Goal: Register for event/course

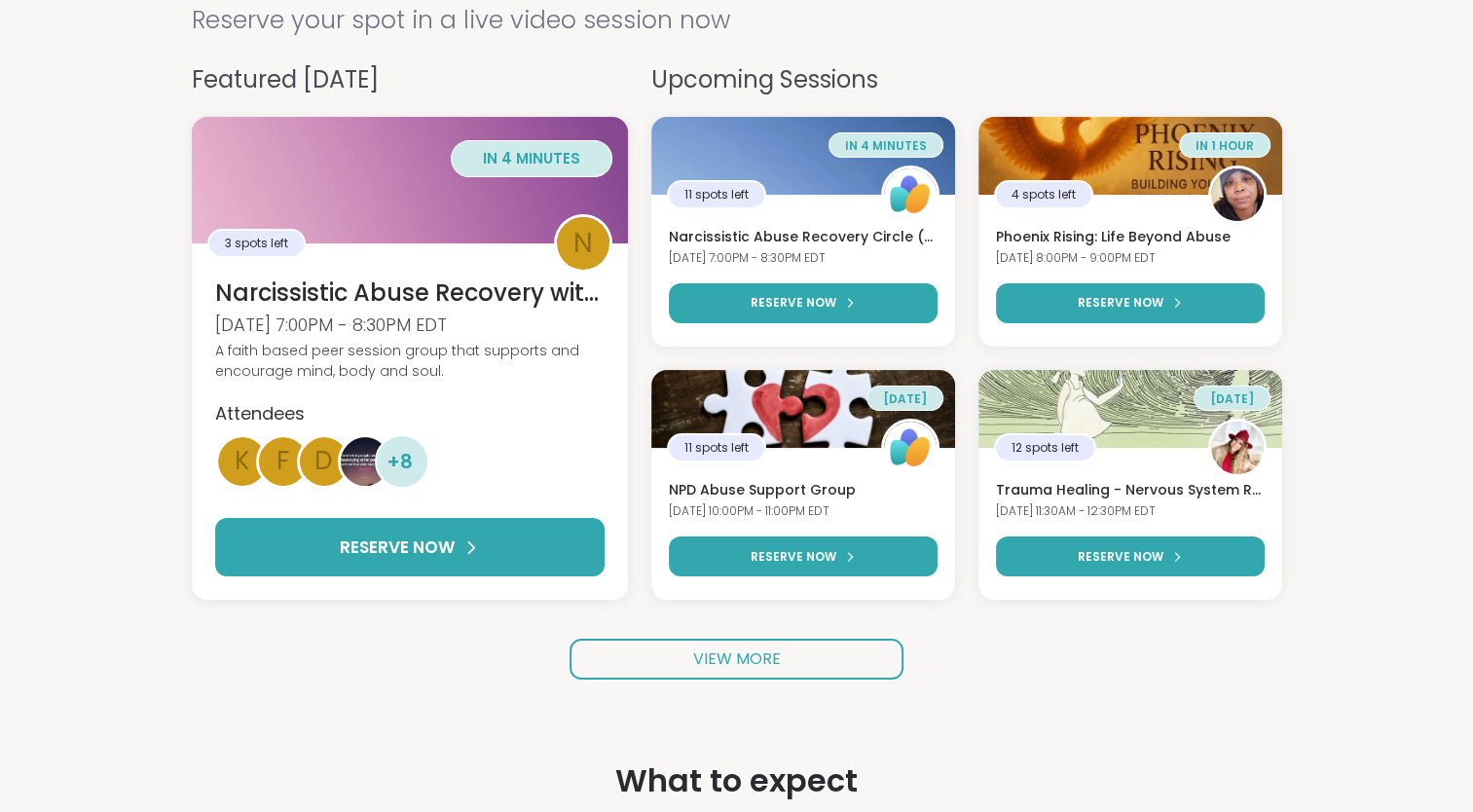
scroll to position [190, 0]
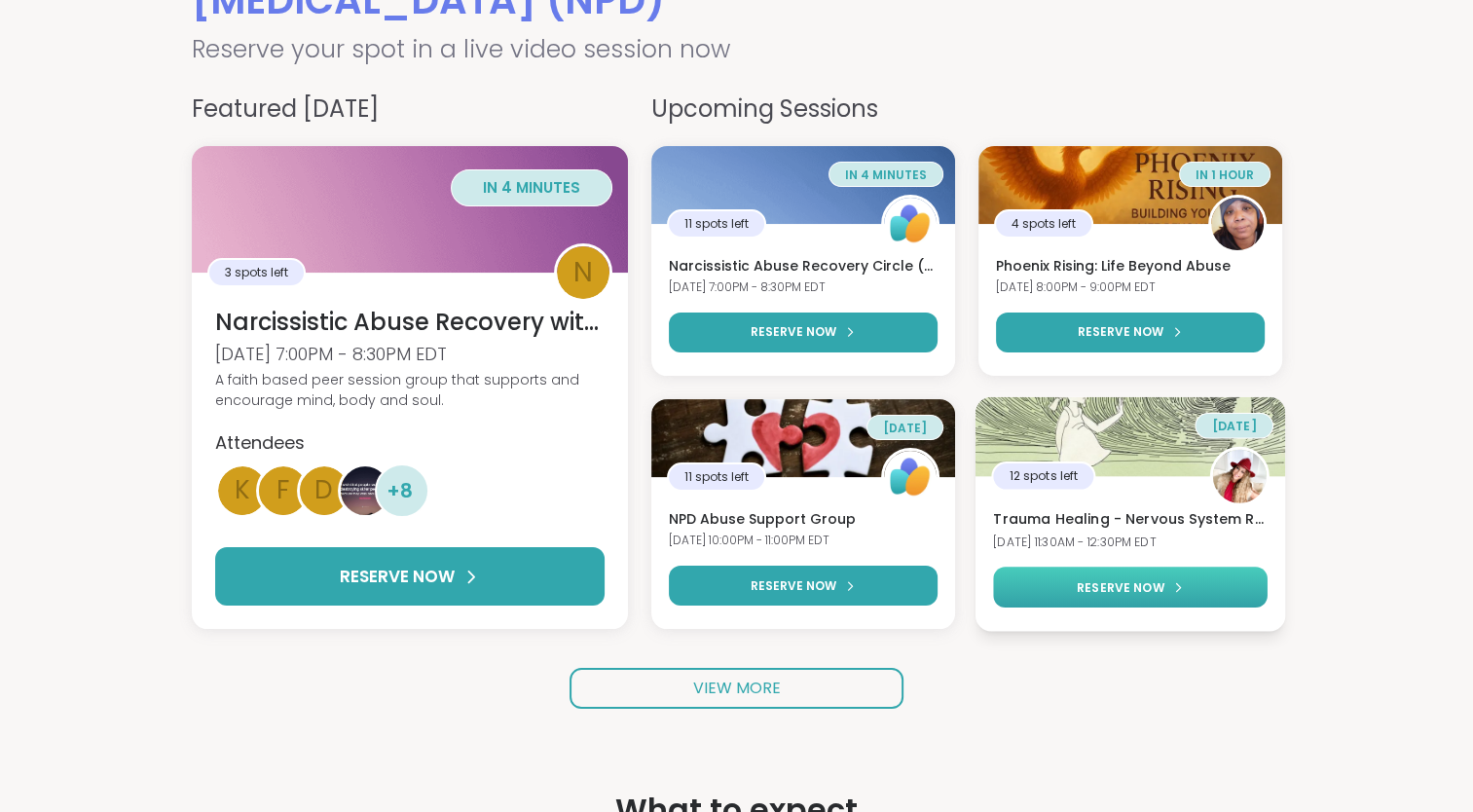
click at [1162, 582] on div "RESERVE NOW" at bounding box center [1130, 587] width 107 height 18
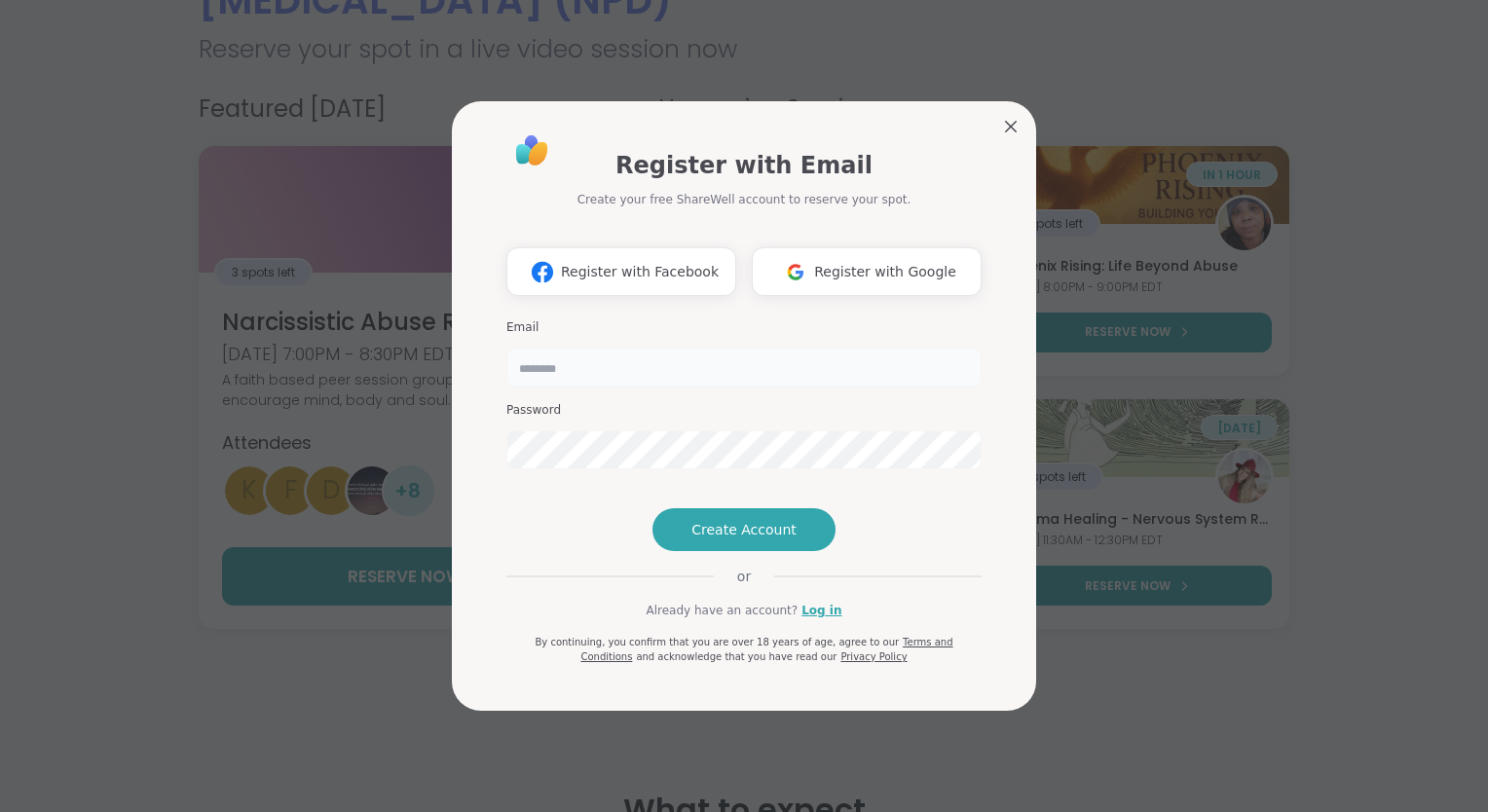
click at [640, 347] on input "email" at bounding box center [743, 366] width 475 height 39
type input "**********"
click at [690, 262] on span "Register with Facebook" at bounding box center [639, 272] width 158 height 21
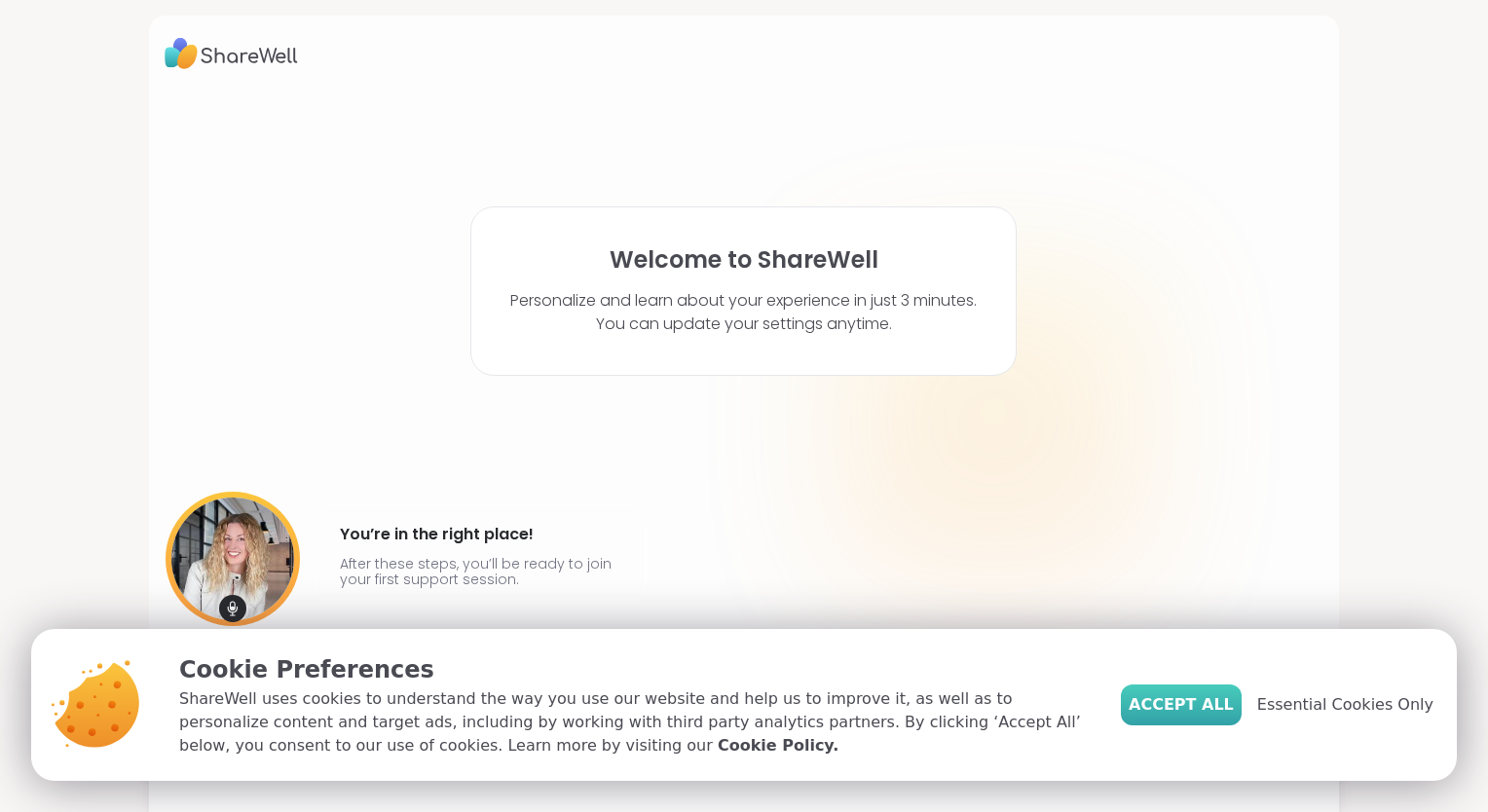
click at [1205, 701] on span "Accept All" at bounding box center [1181, 705] width 105 height 24
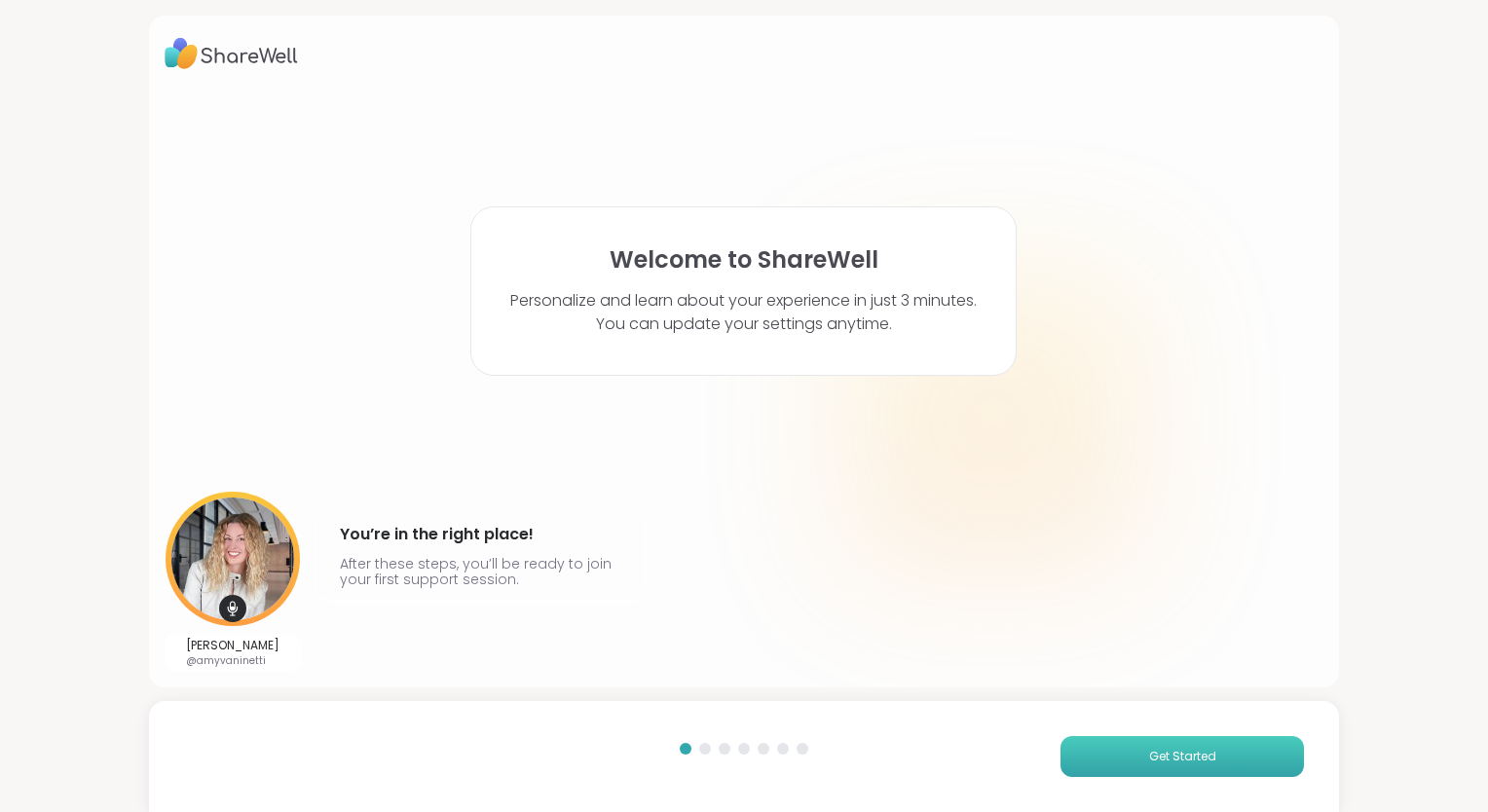
click at [1238, 759] on button "Get Started" at bounding box center [1181, 755] width 243 height 41
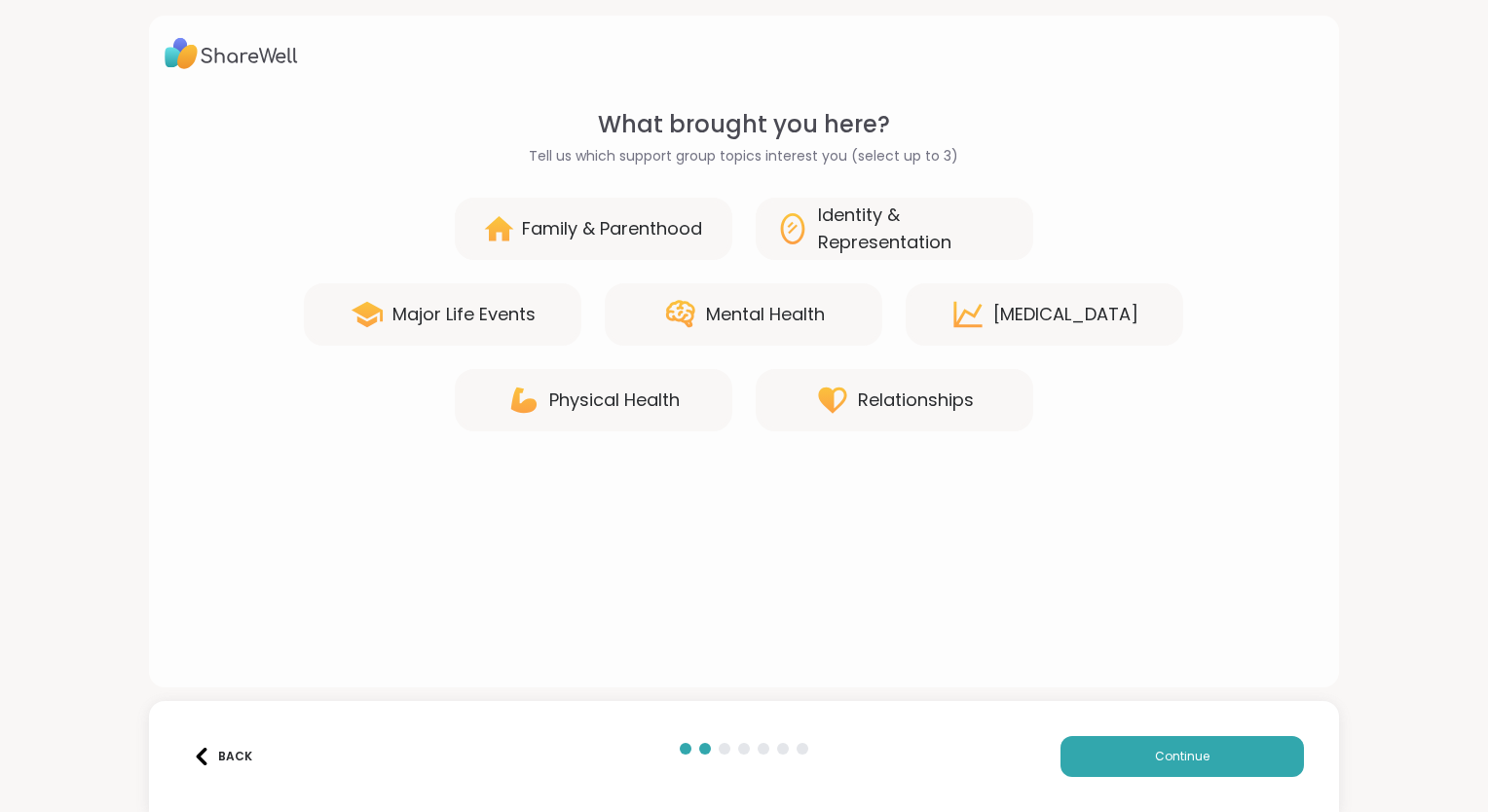
click at [714, 336] on div "Mental Health" at bounding box center [744, 314] width 278 height 62
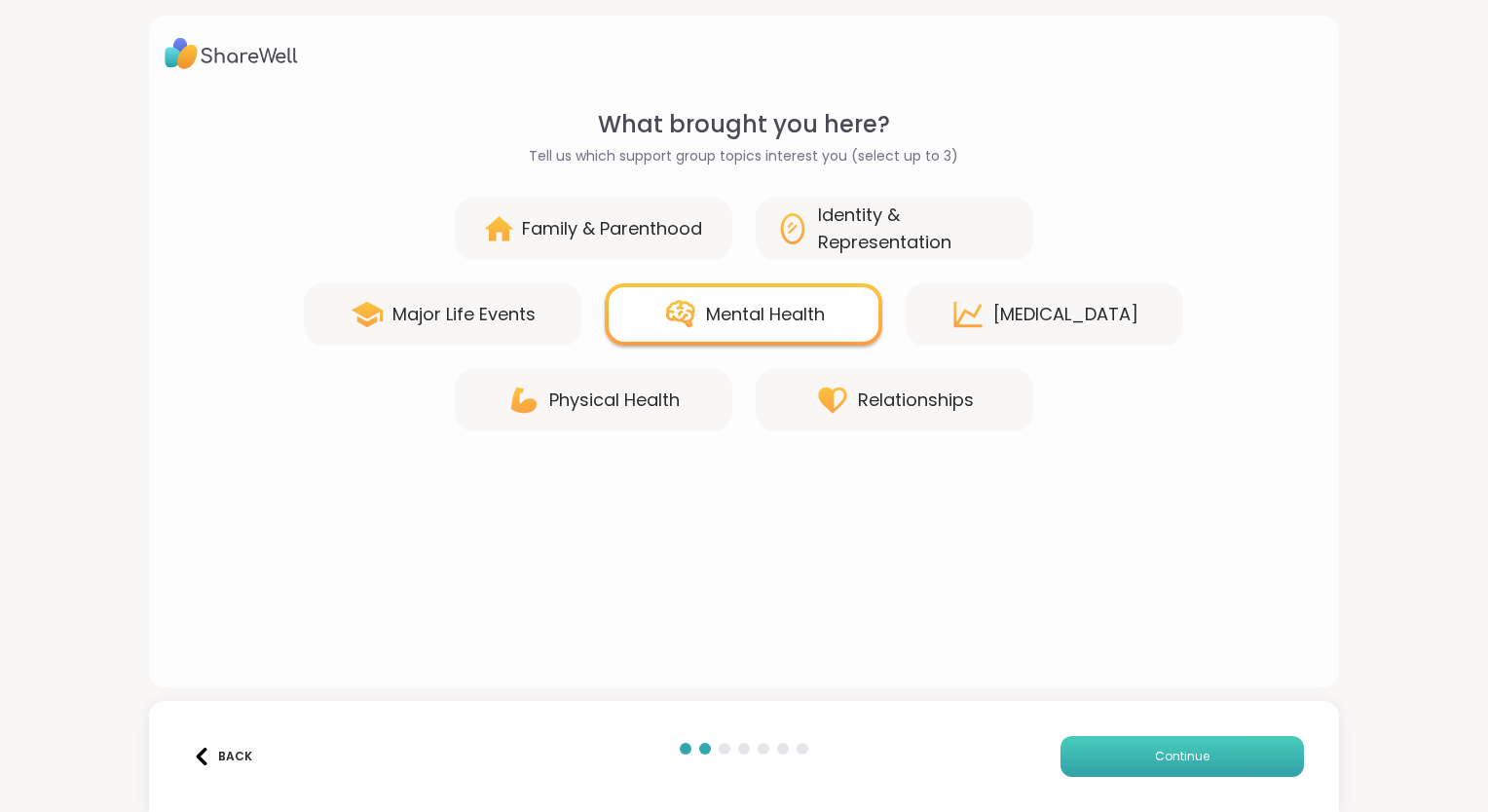
click at [1228, 754] on button "Continue" at bounding box center [1181, 755] width 243 height 41
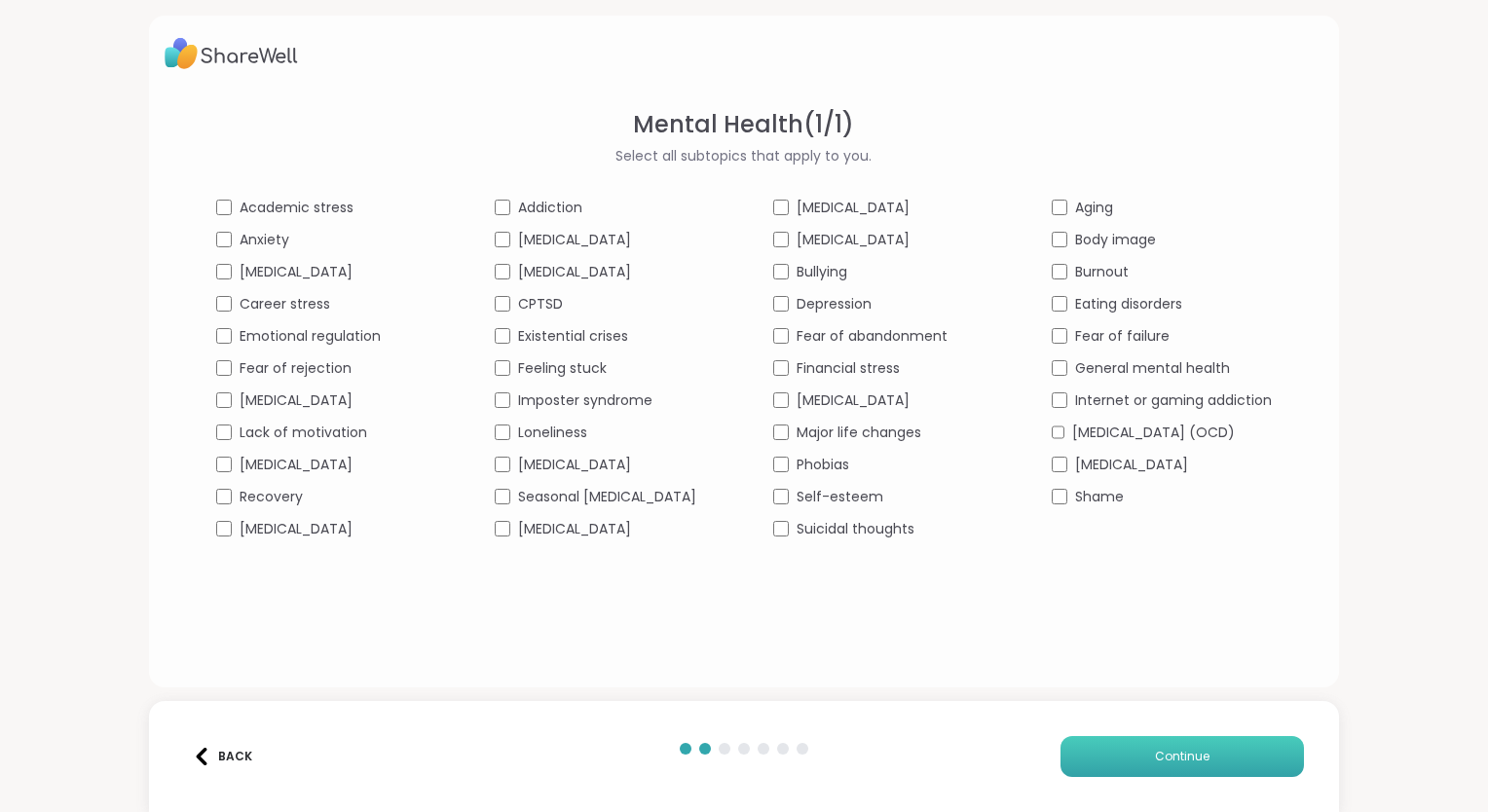
click at [1274, 754] on button "Continue" at bounding box center [1181, 755] width 243 height 41
